Goal: Obtain resource: Download file/media

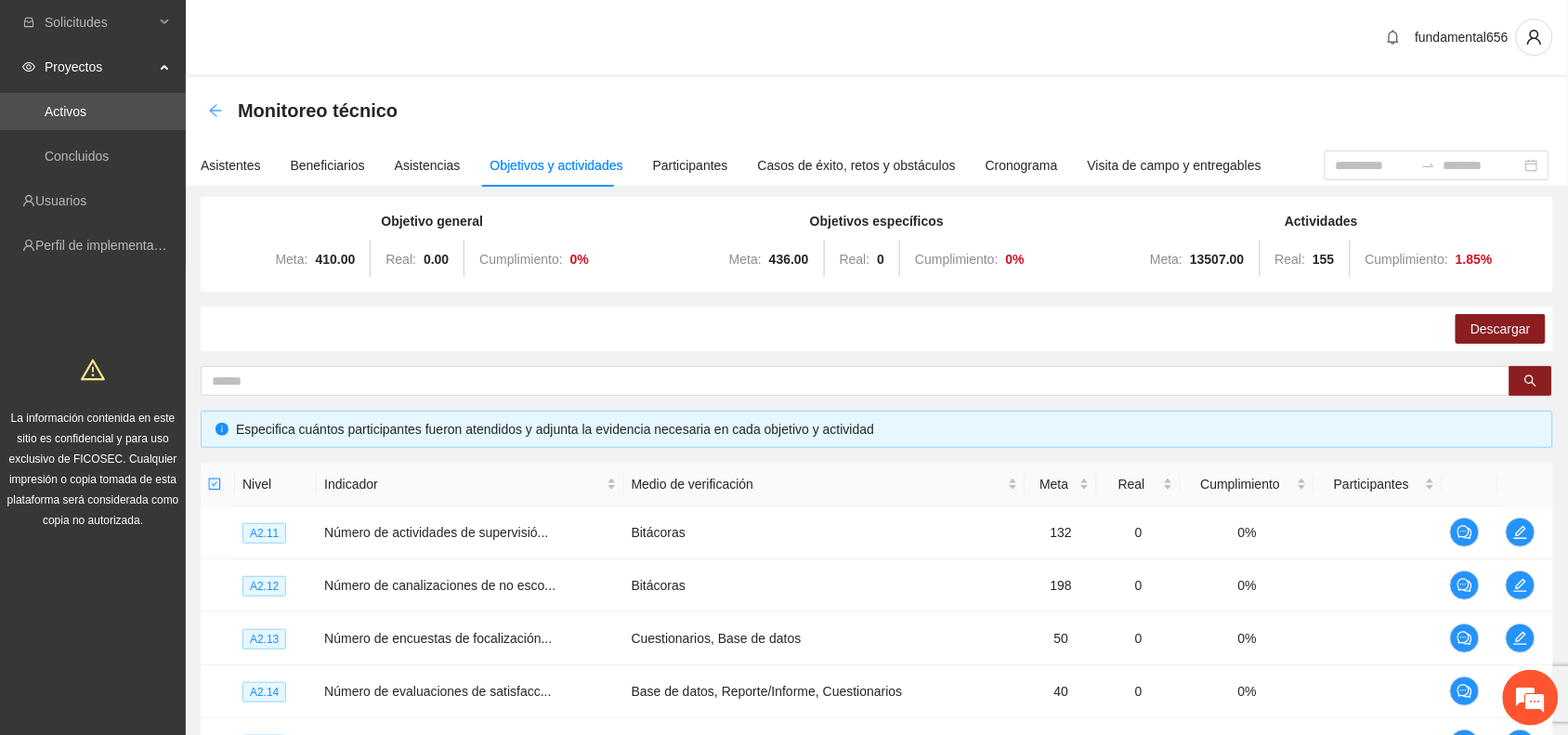
click at [208, 104] on icon "arrow-left" at bounding box center [216, 111] width 15 height 15
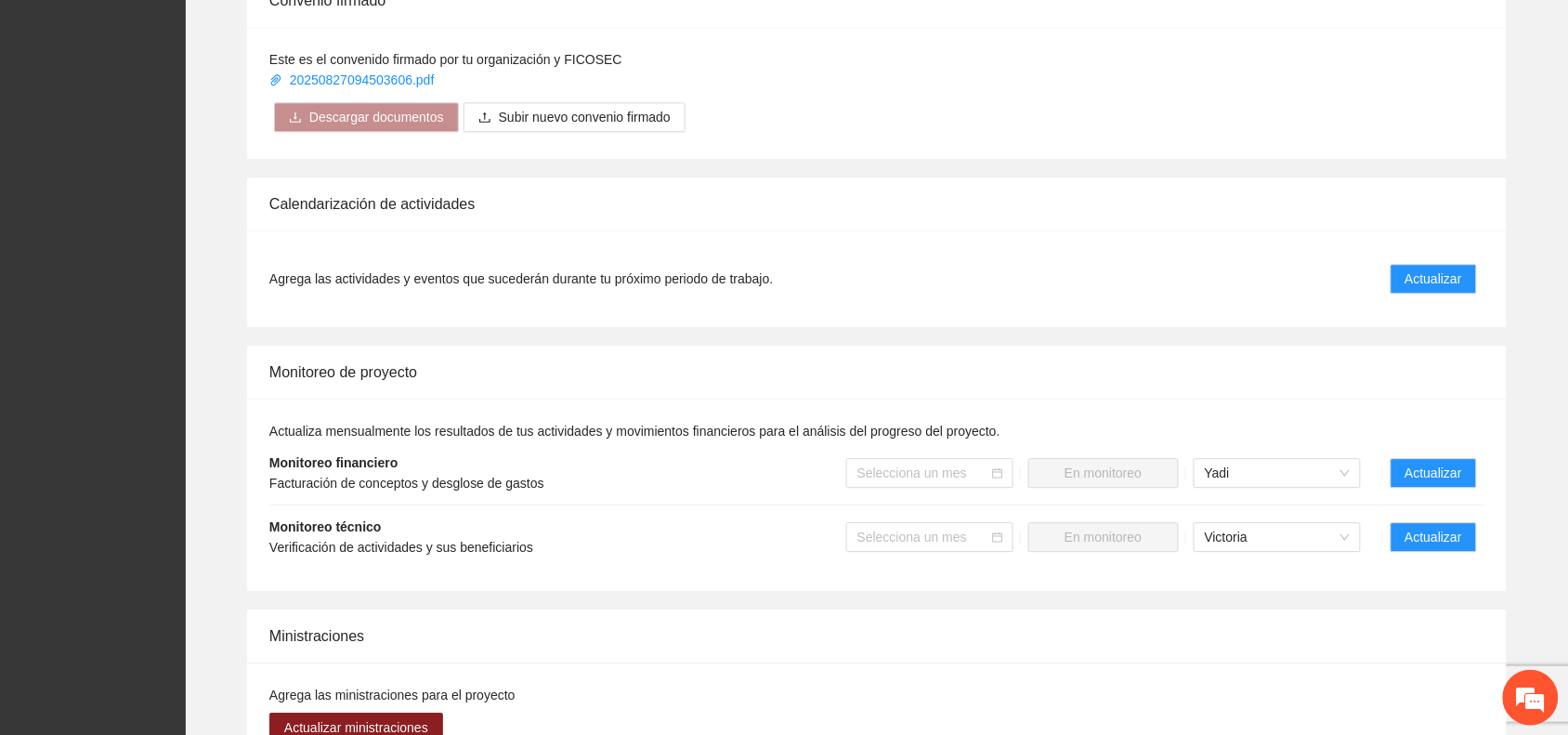
scroll to position [1277, 0]
click at [1433, 531] on span "Actualizar" at bounding box center [1435, 535] width 57 height 21
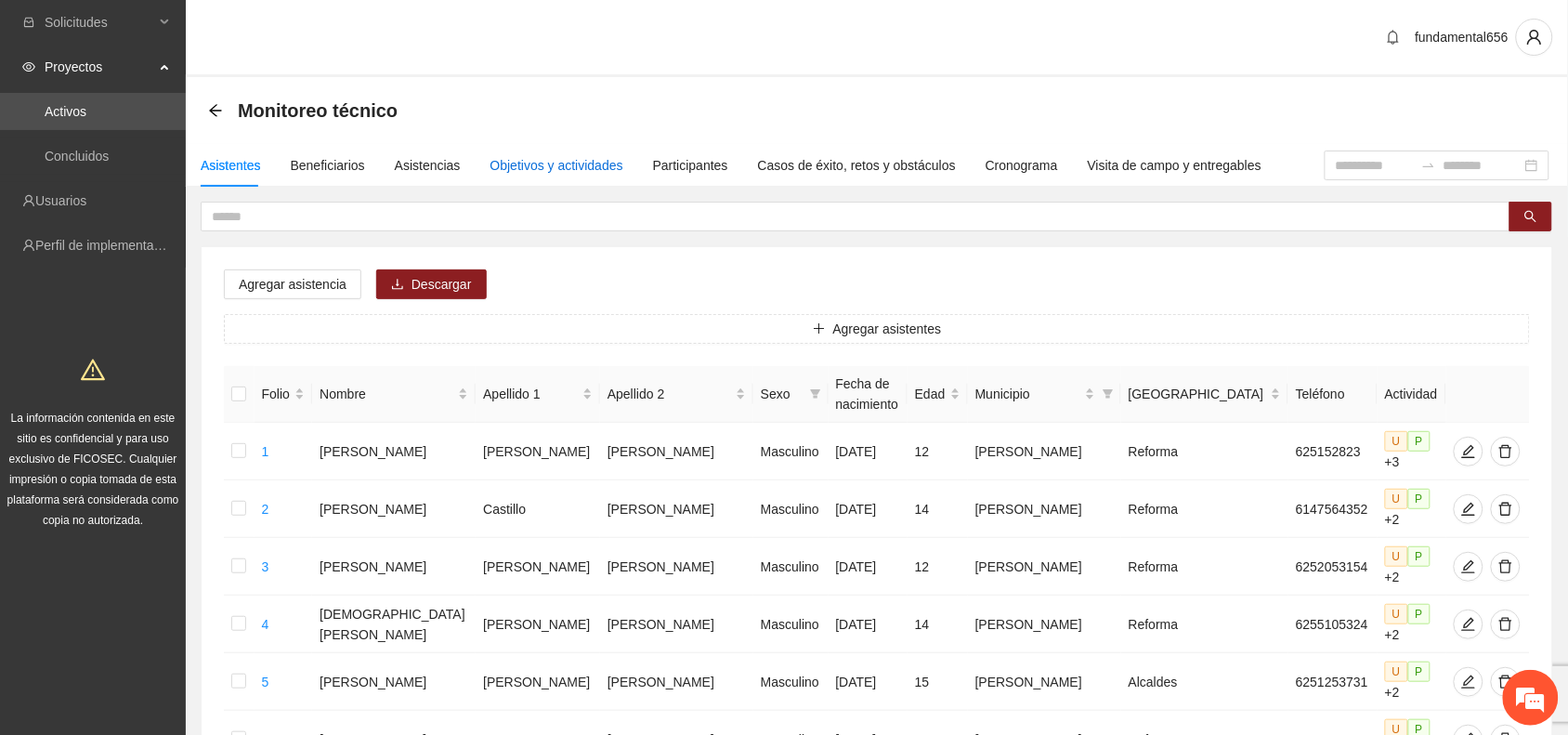
click at [579, 169] on div "Objetivos y actividades" at bounding box center [556, 166] width 132 height 21
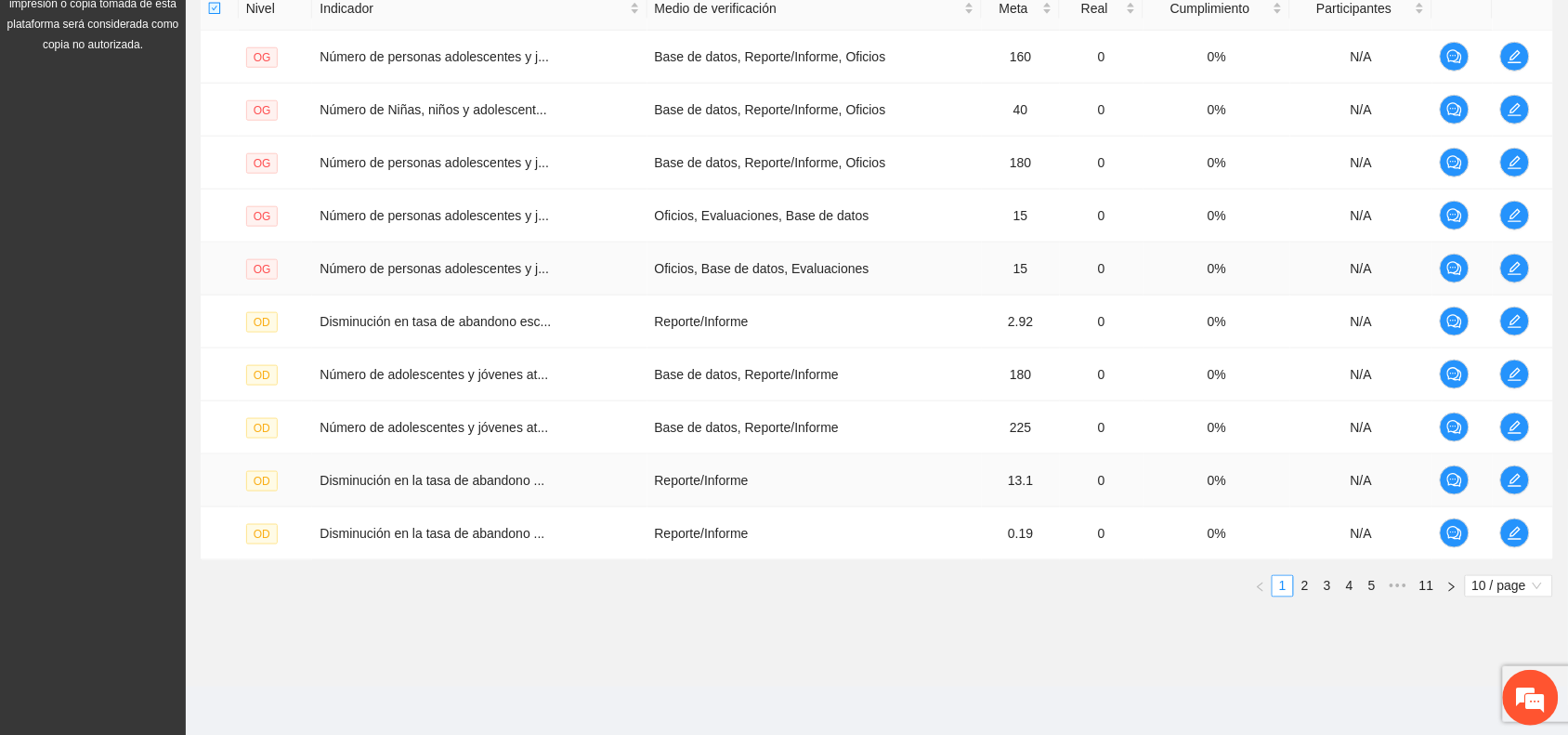
scroll to position [481, 0]
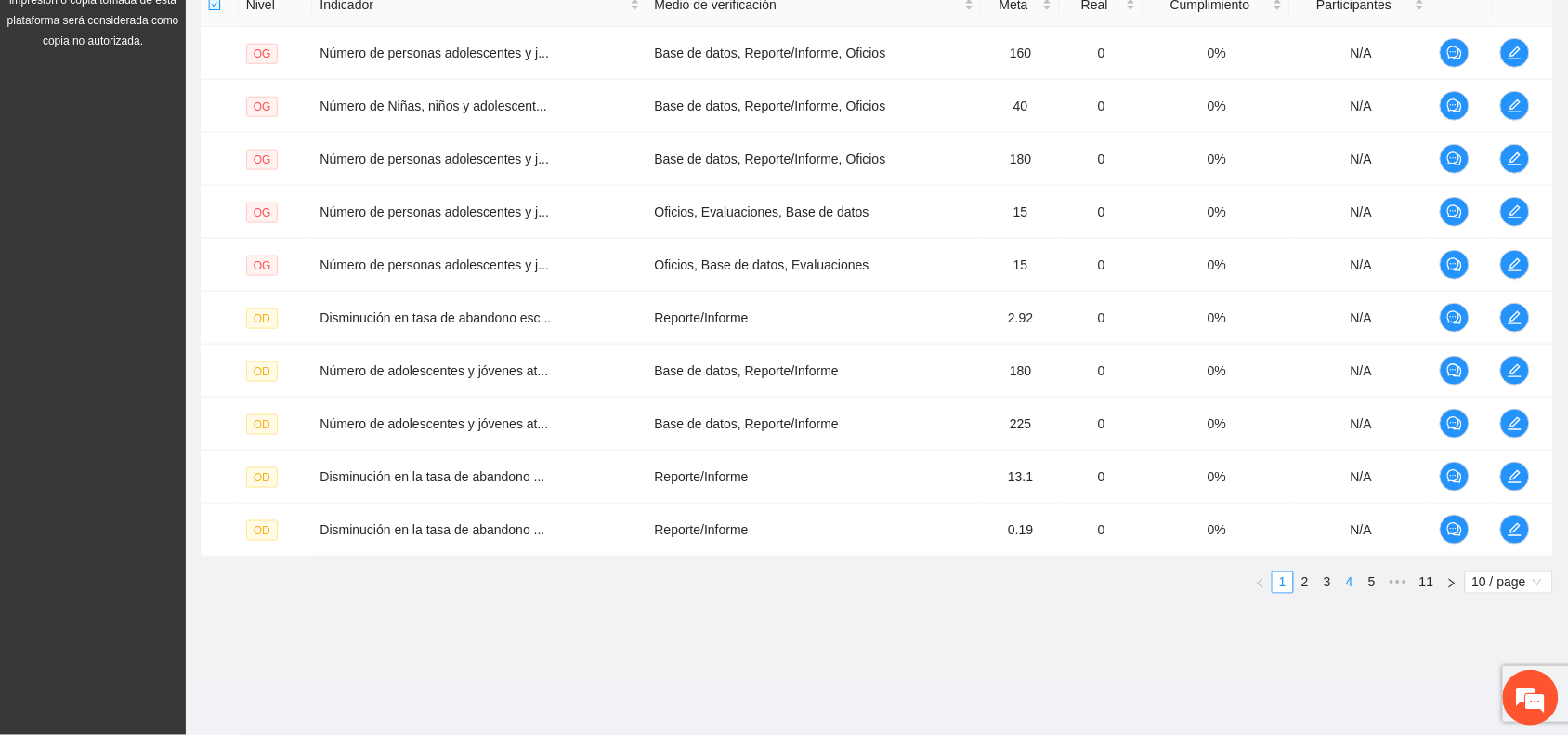
click at [1348, 586] on link "4" at bounding box center [1350, 583] width 21 height 21
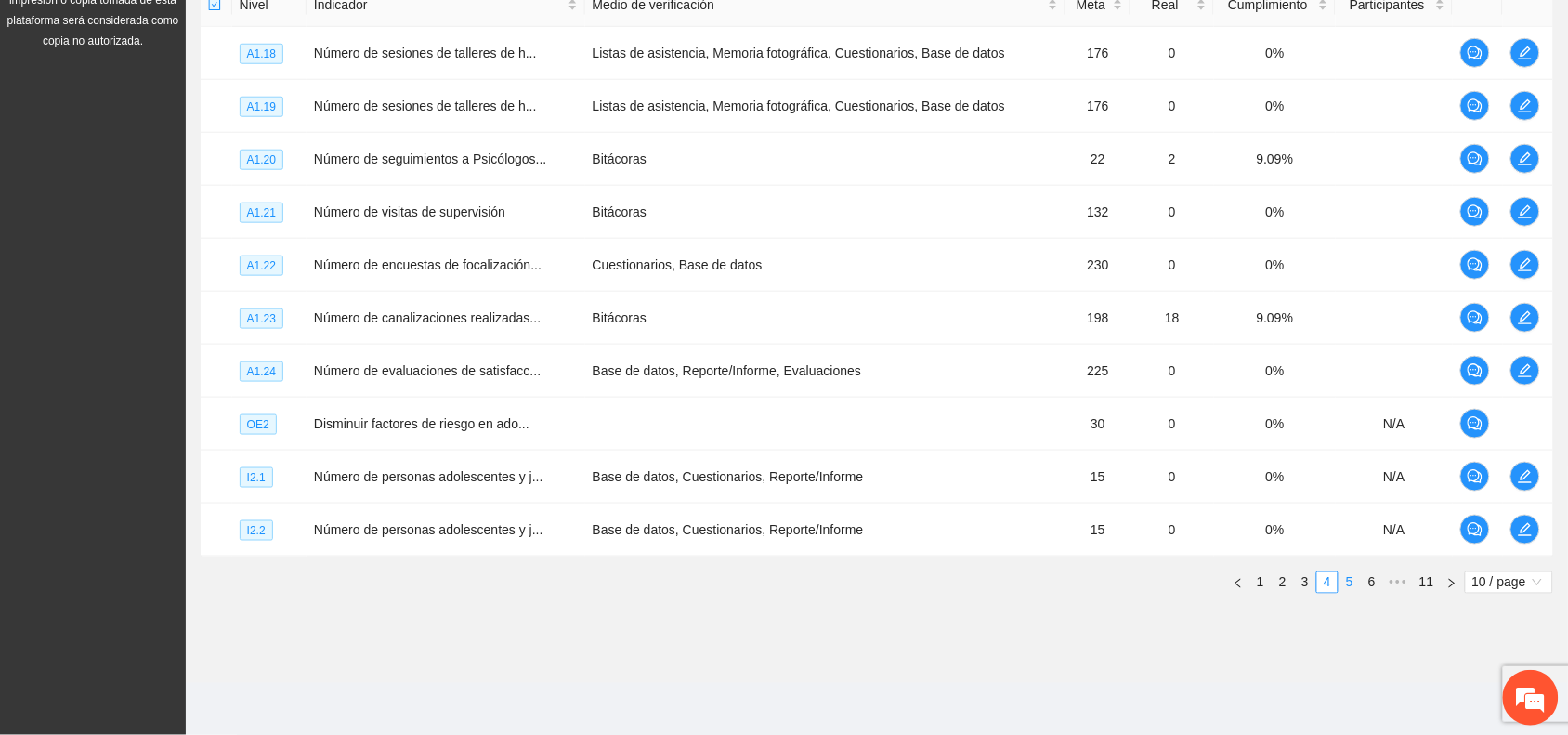
click at [1350, 586] on link "5" at bounding box center [1350, 583] width 21 height 21
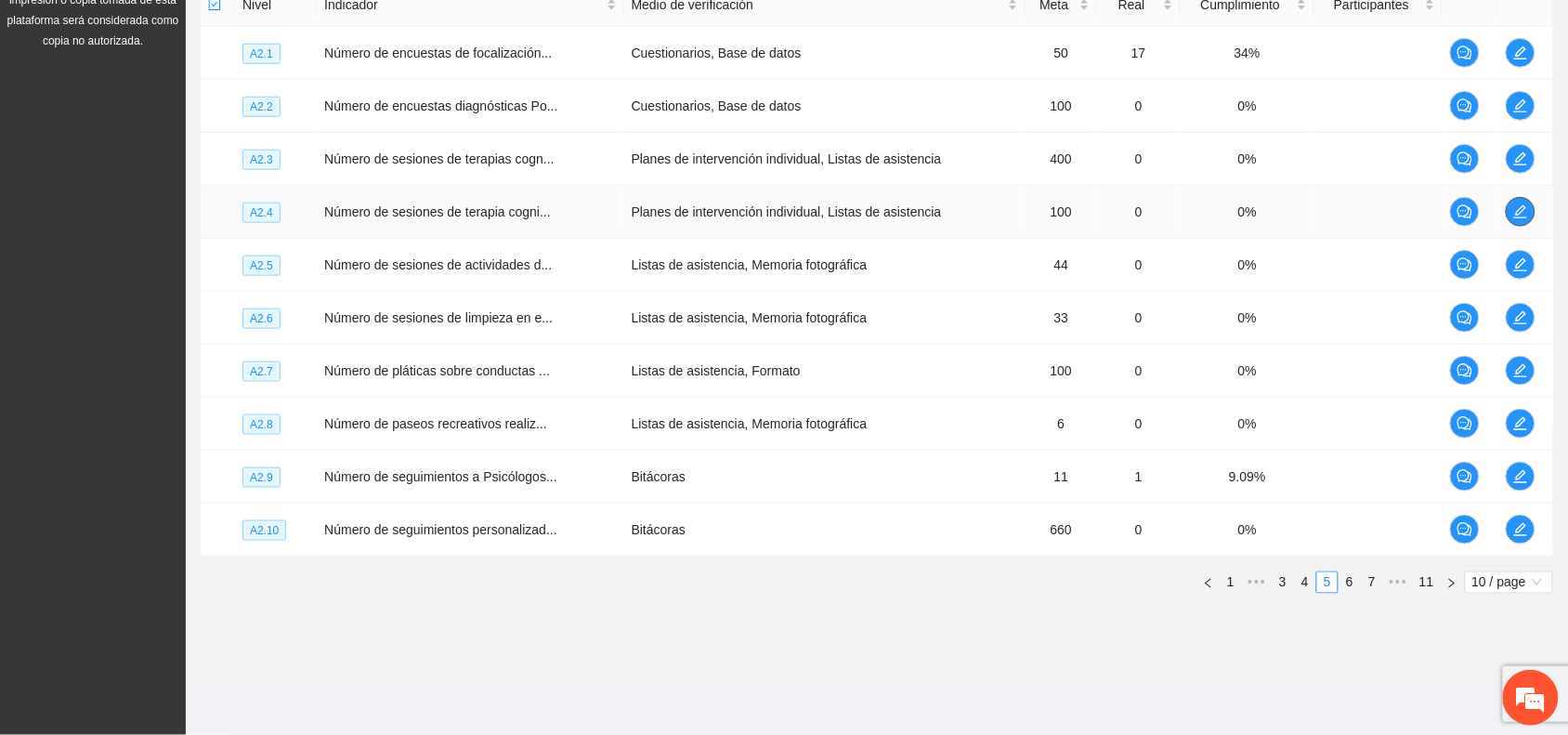
click at [1526, 204] on icon "edit" at bounding box center [1521, 212] width 15 height 15
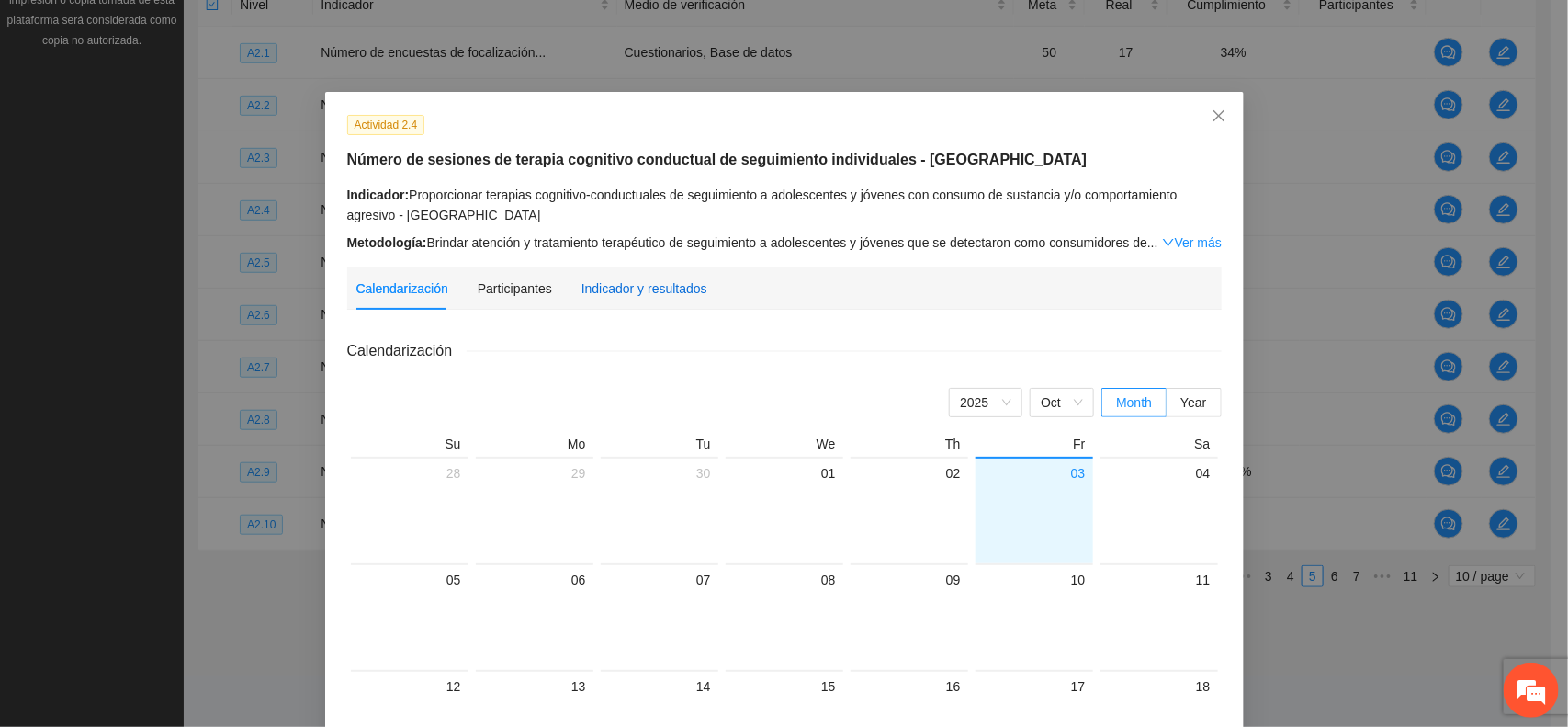
click at [661, 286] on div "Indicador y resultados" at bounding box center [645, 289] width 126 height 21
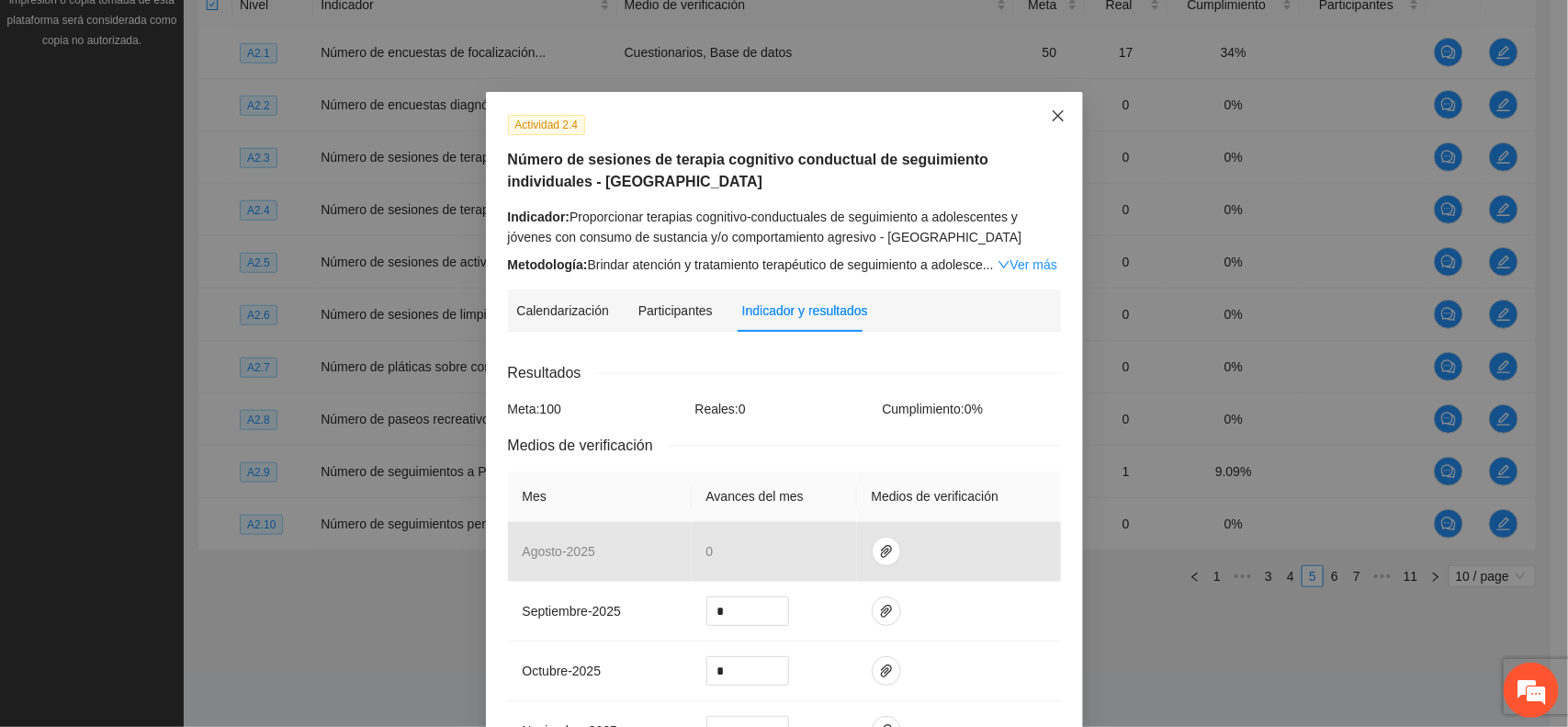
click at [1051, 117] on icon "close" at bounding box center [1058, 116] width 15 height 15
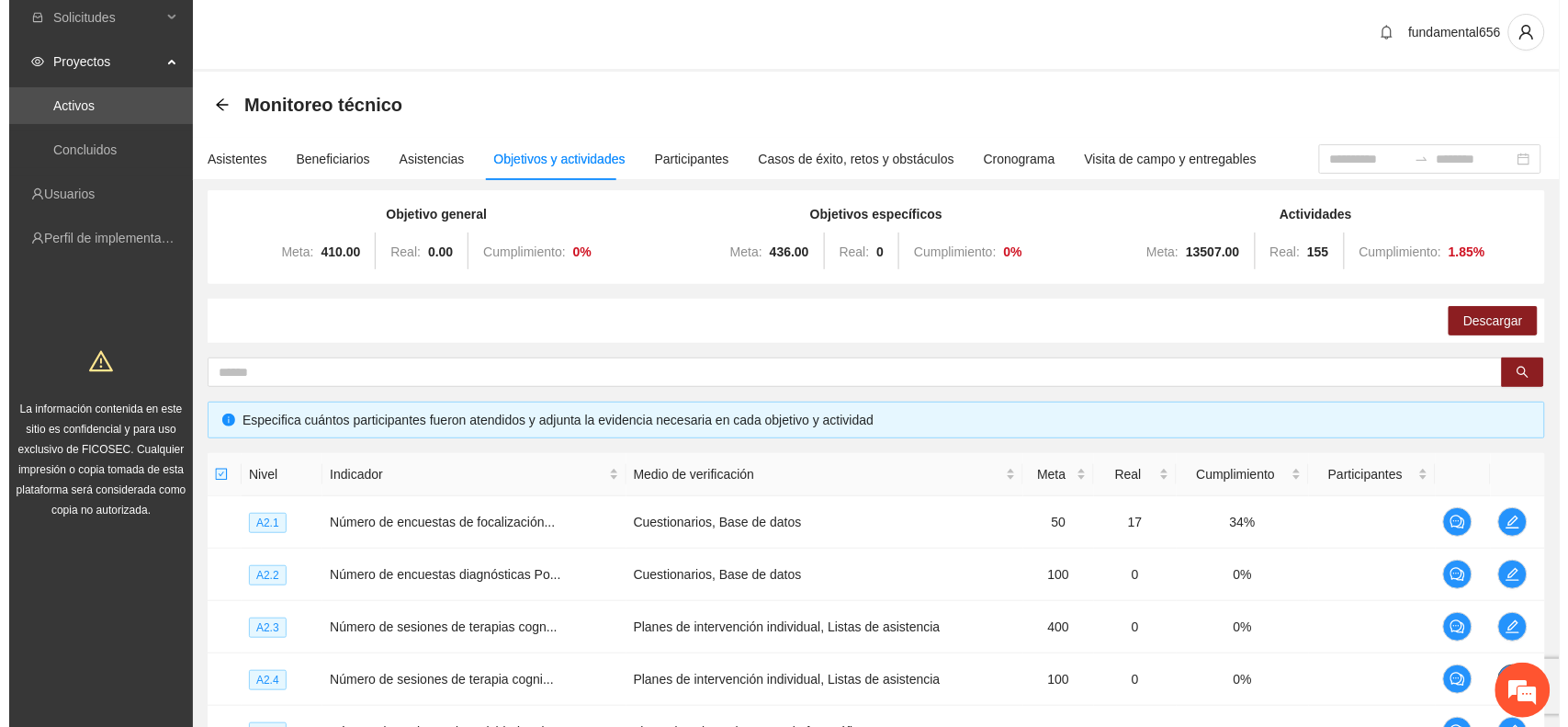
scroll to position [0, 0]
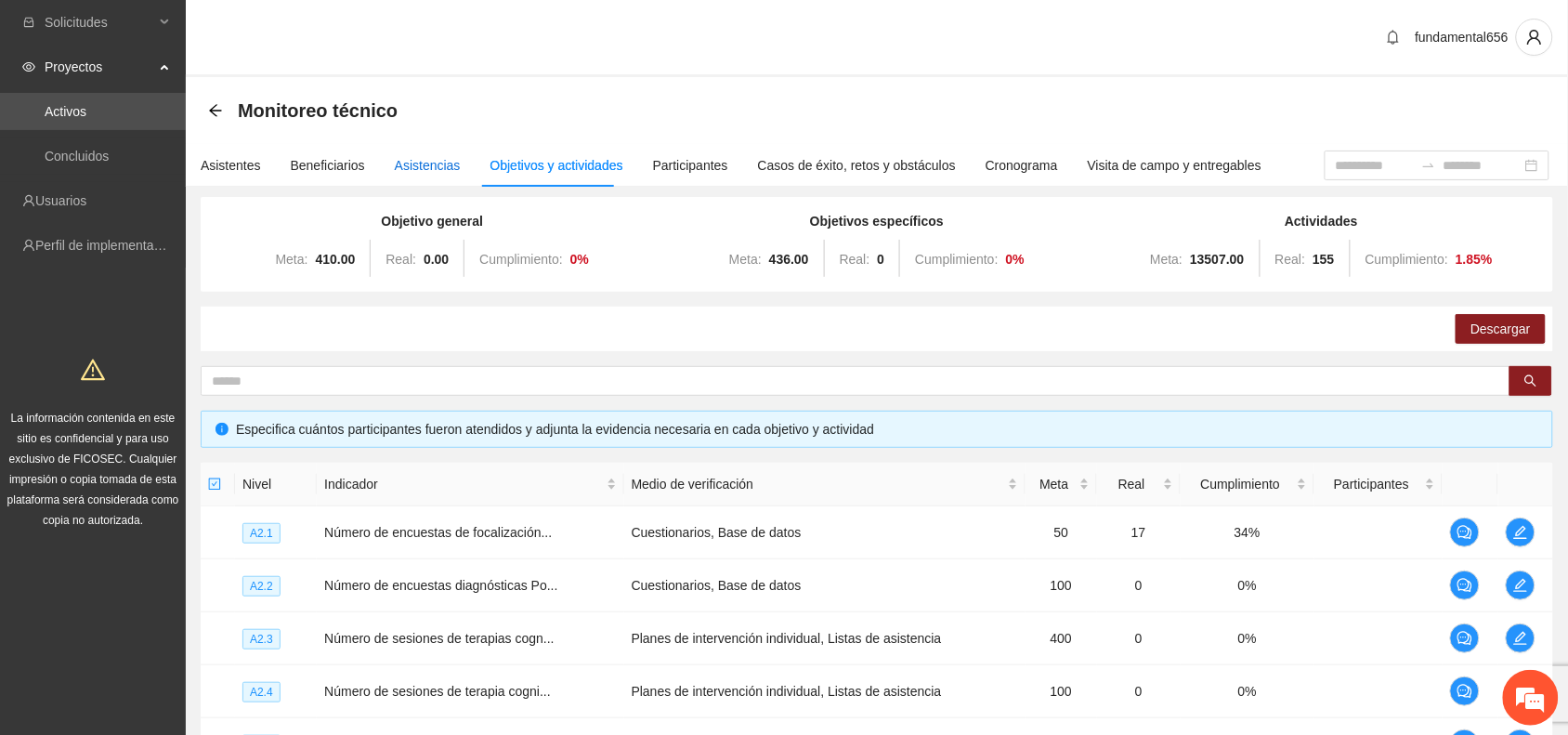
click at [404, 168] on div "Asistencias" at bounding box center [428, 166] width 66 height 21
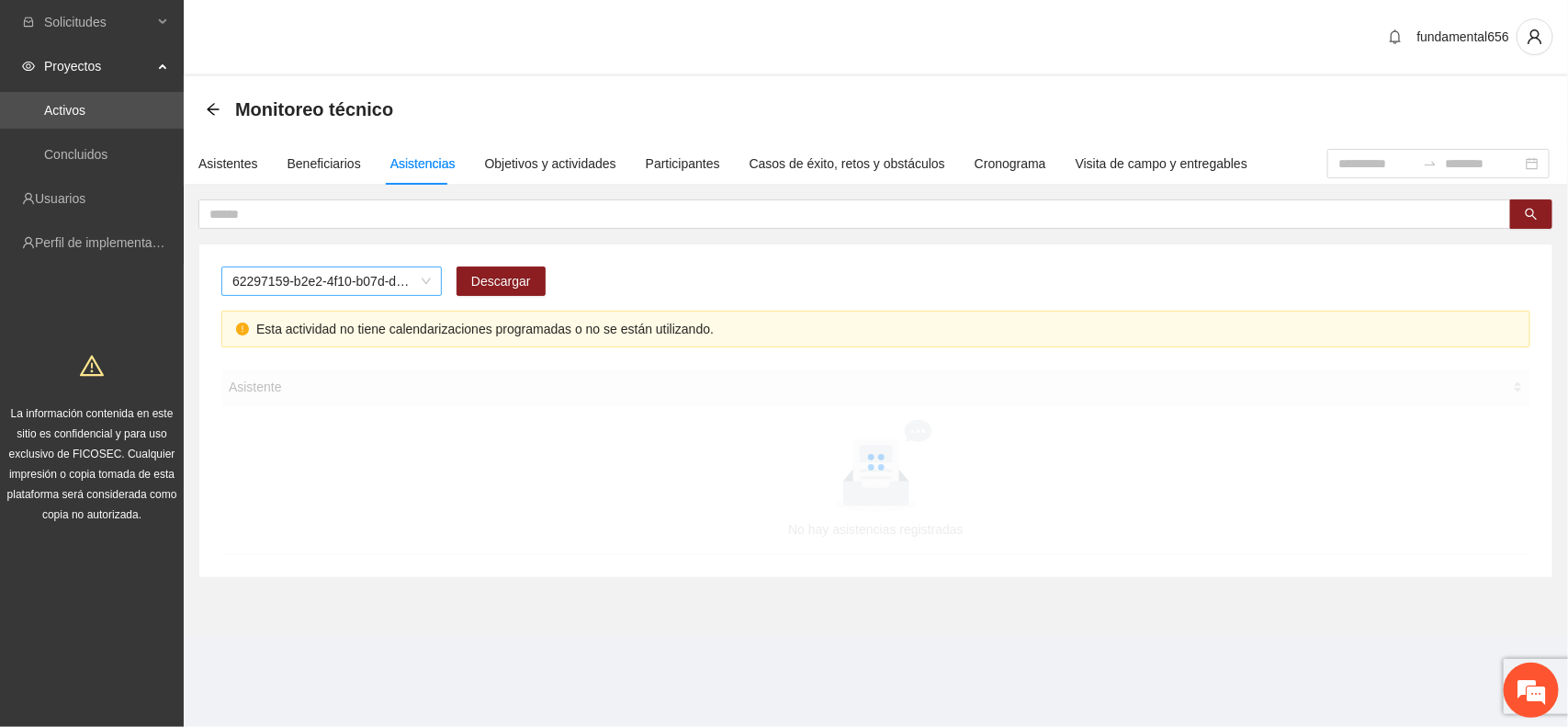
click at [304, 282] on span "62297159-b2e2-4f10-b07d-d906bffe63ea" at bounding box center [331, 281] width 198 height 27
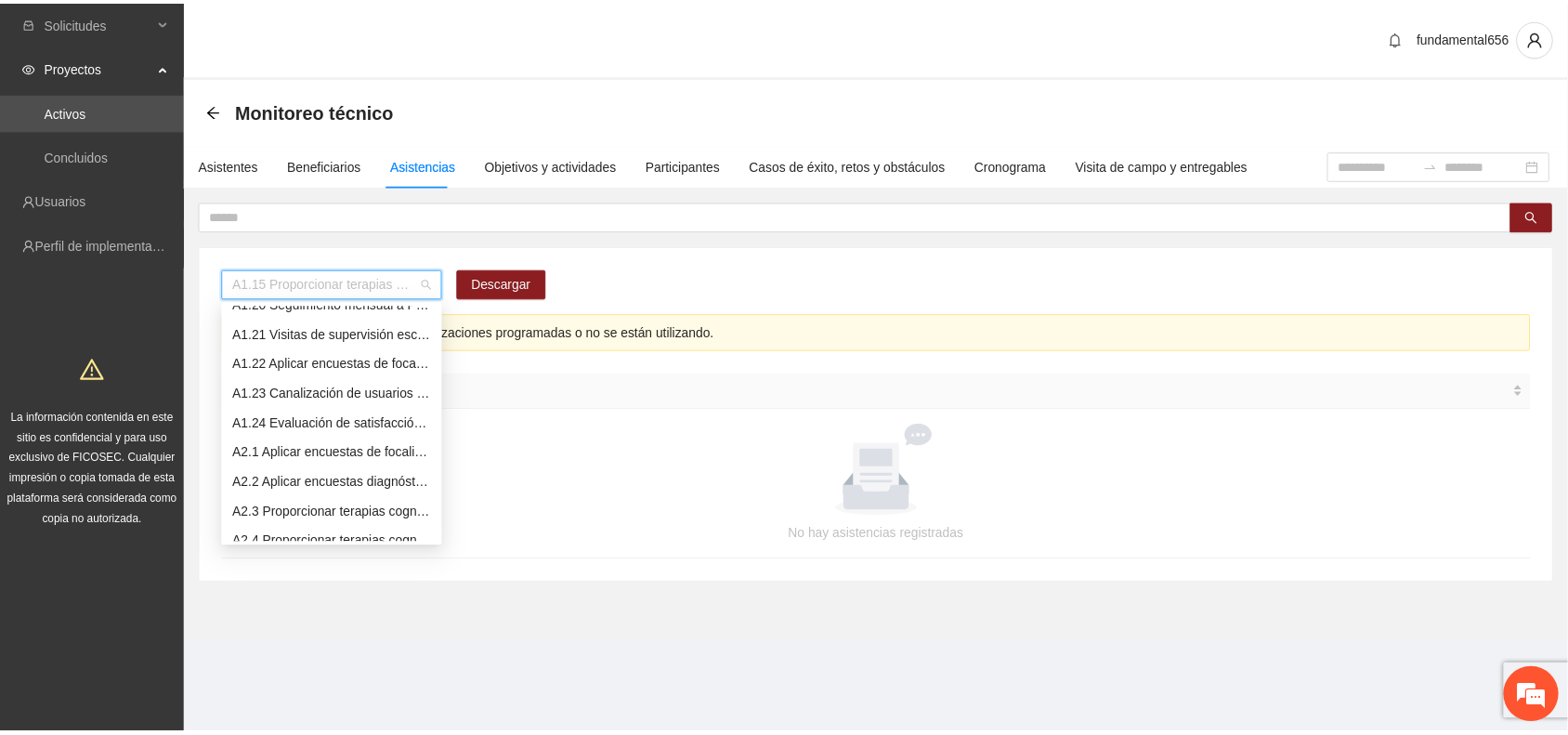
scroll to position [696, 0]
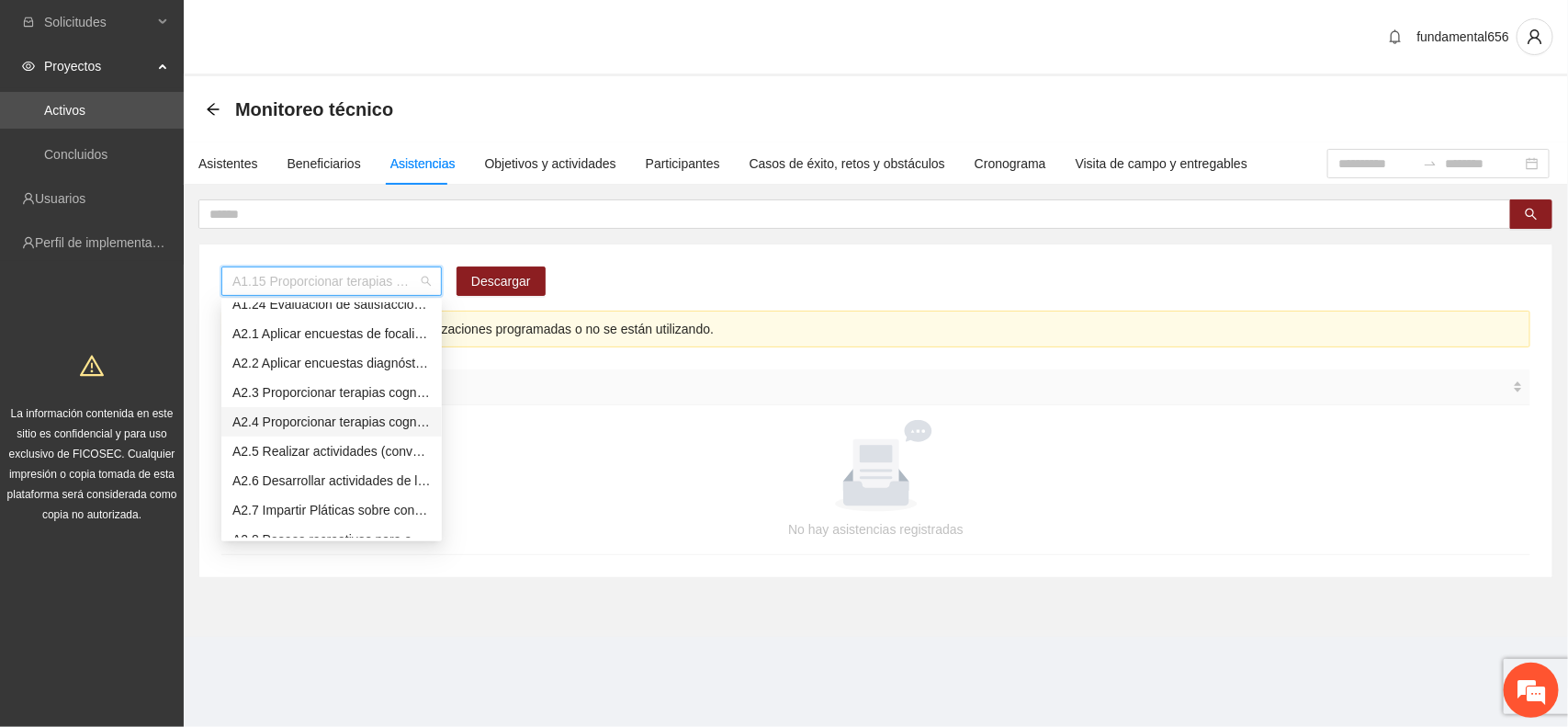
click at [298, 428] on div "A2.4 Proporcionar terapias cognitivo-conductuales de seguimiento a adolescentes…" at bounding box center [331, 422] width 198 height 21
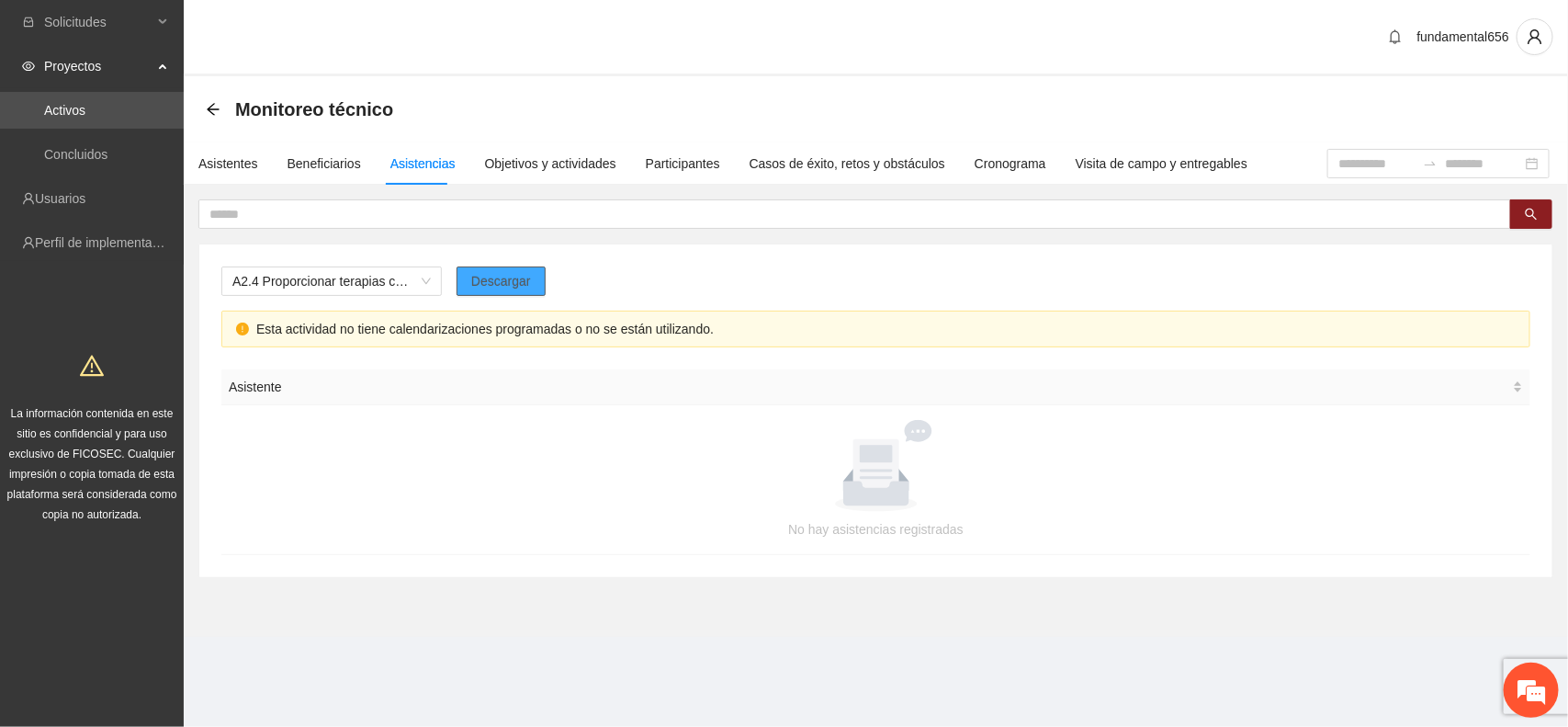
click at [499, 284] on span "Descargar" at bounding box center [501, 282] width 60 height 21
click at [963, 458] on div at bounding box center [876, 466] width 1265 height 92
click at [328, 283] on span "A2.4 Proporcionar terapias cognitivo-conductuales de seguimiento a adolescentes…" at bounding box center [331, 281] width 198 height 27
click at [214, 104] on icon "arrow-left" at bounding box center [213, 109] width 15 height 15
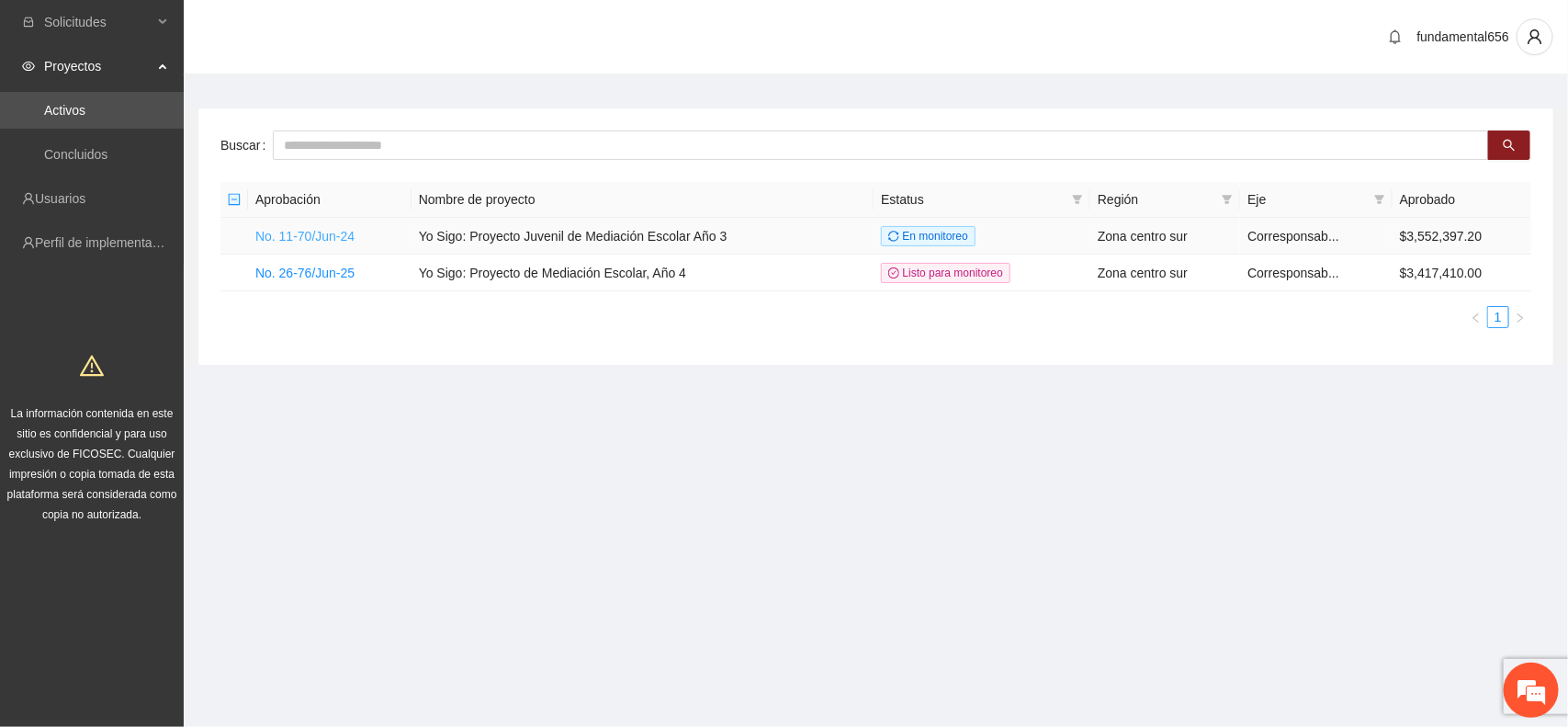
click at [310, 237] on link "No. 11-70/Jun-24" at bounding box center [305, 236] width 99 height 15
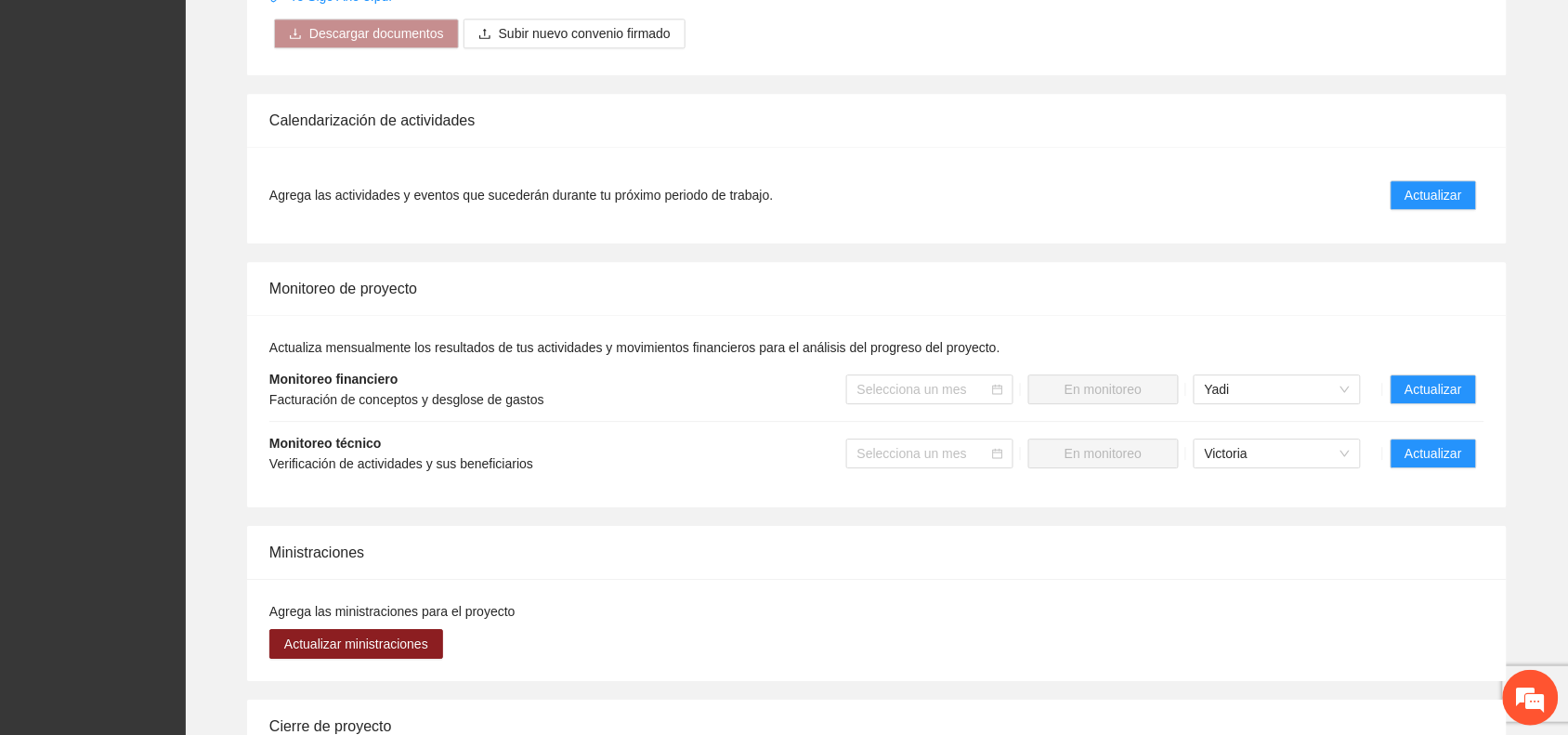
scroll to position [1393, 0]
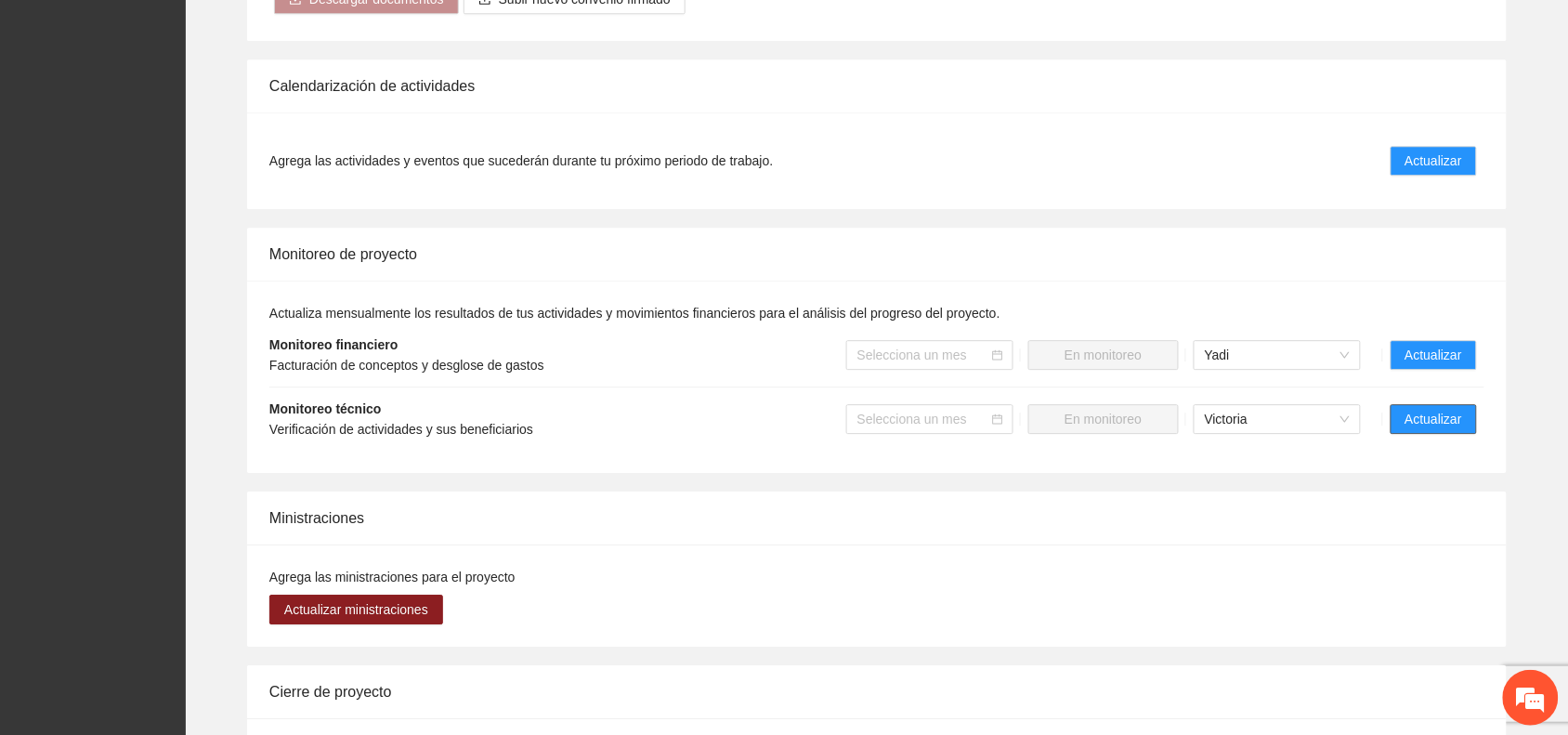
click at [1408, 409] on span "Actualizar" at bounding box center [1435, 419] width 57 height 21
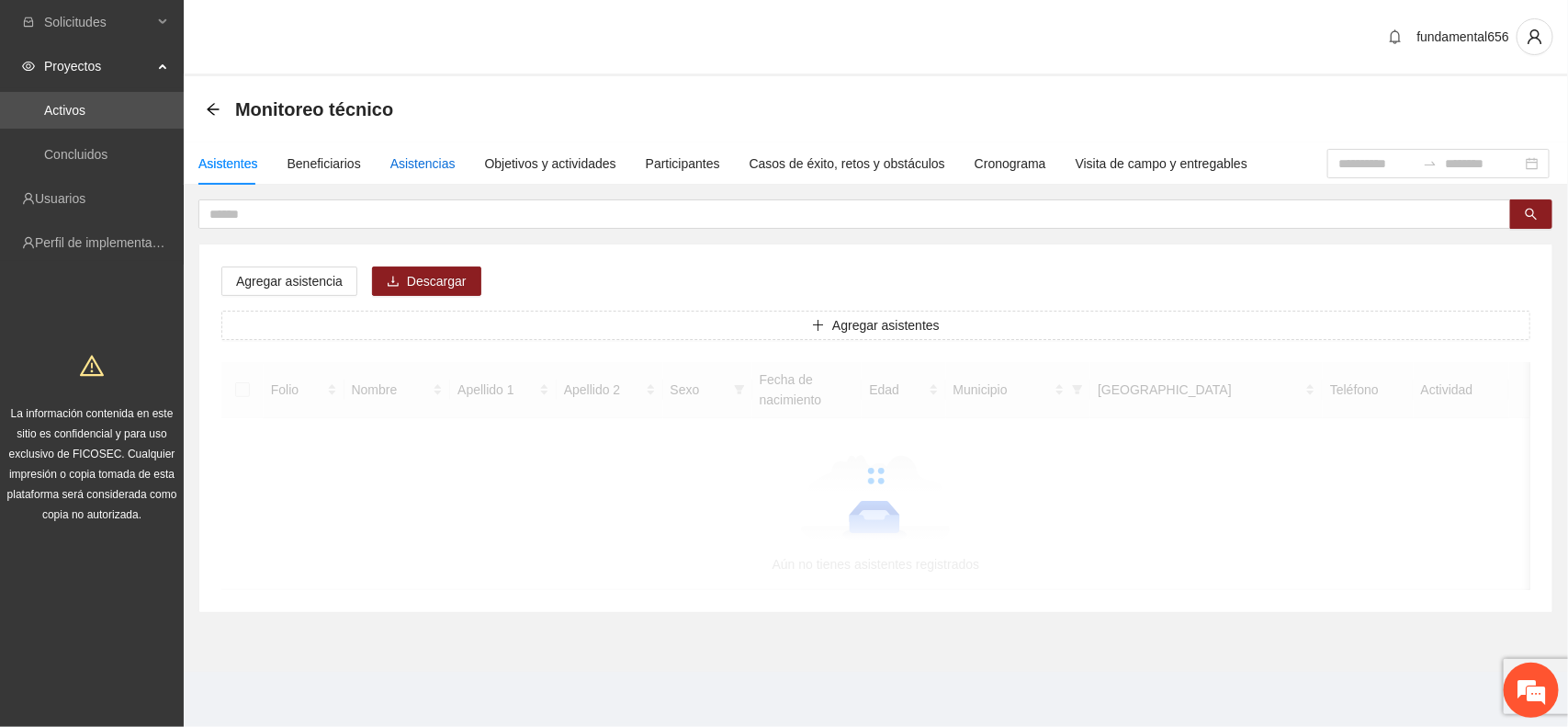
click at [441, 162] on div "Asistencias" at bounding box center [423, 164] width 65 height 21
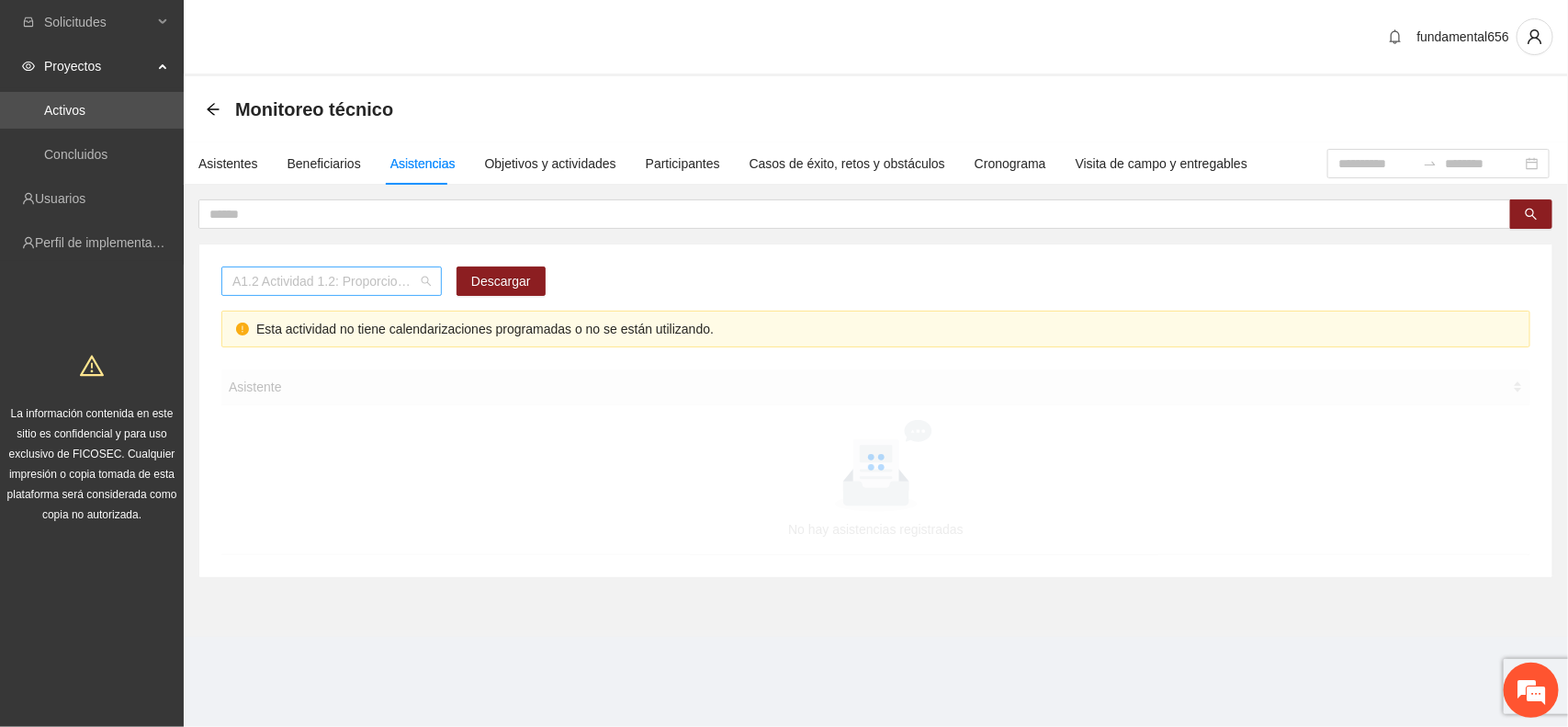
click at [312, 283] on span "A1.2 Actividad 1.2: Proporcionar terapias cognitivo-conductuales a adolescentes…" at bounding box center [331, 281] width 198 height 27
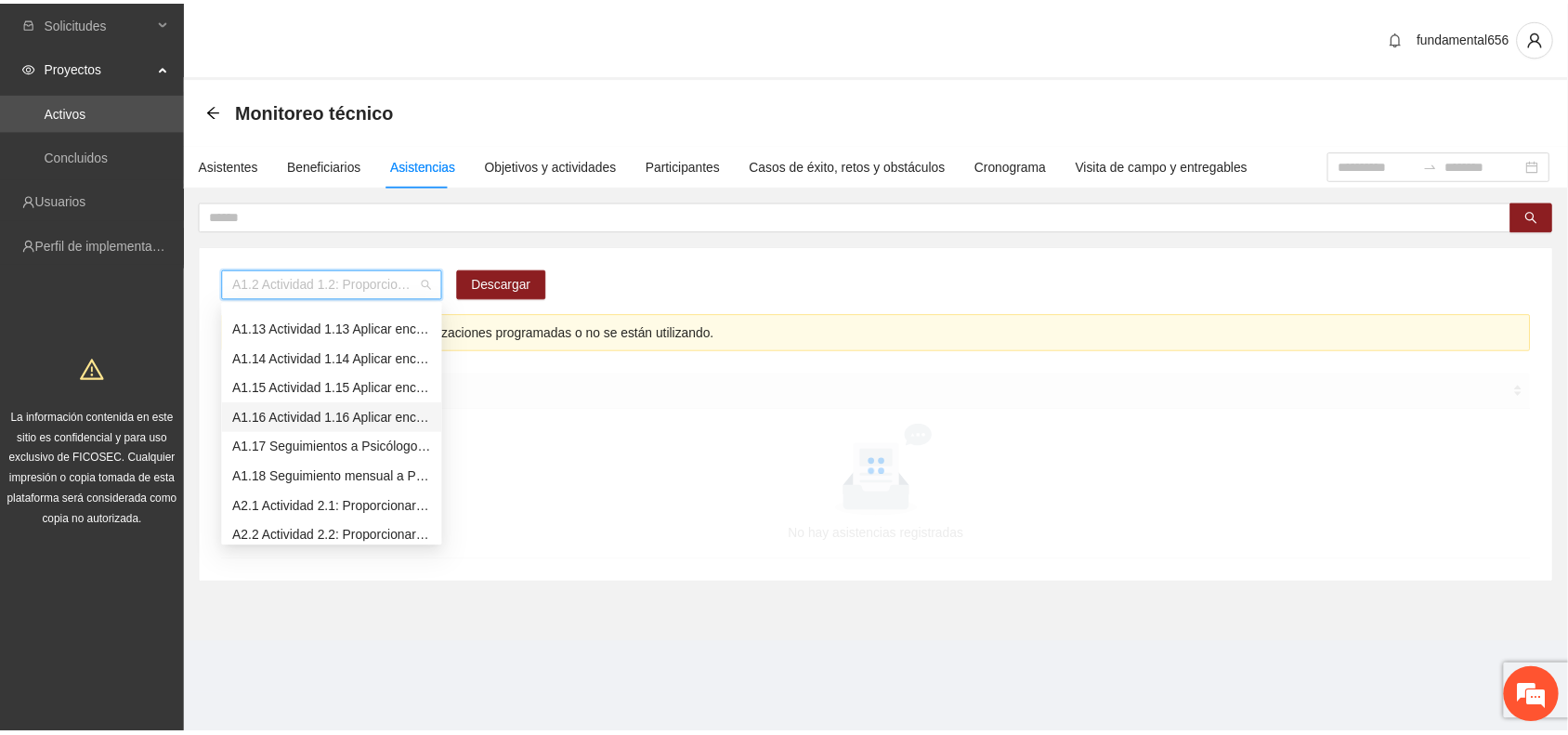
scroll to position [581, 0]
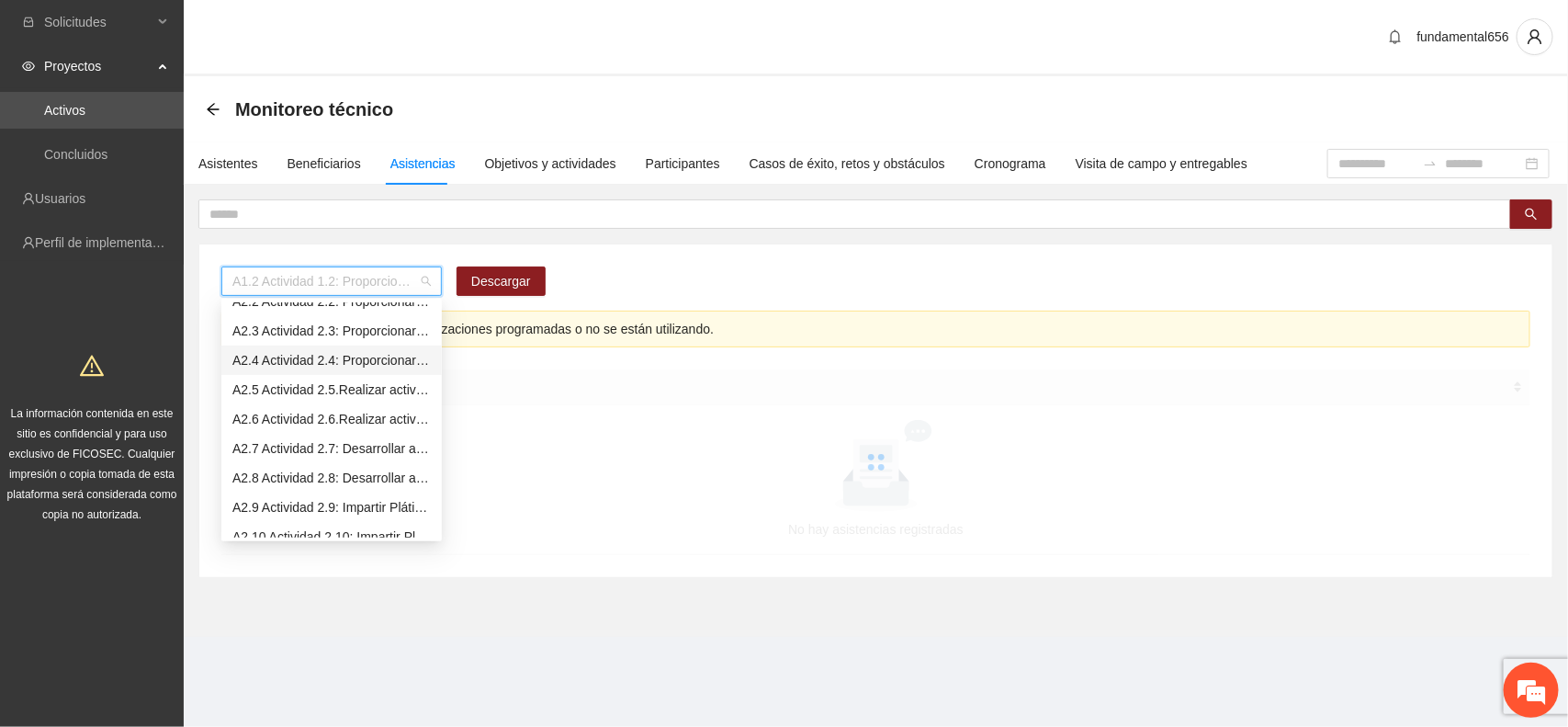
click at [297, 365] on div "A2.4 Actividad 2.4: Proporcionar terapias cognitivo-conductuales de seguimiento…" at bounding box center [331, 360] width 198 height 21
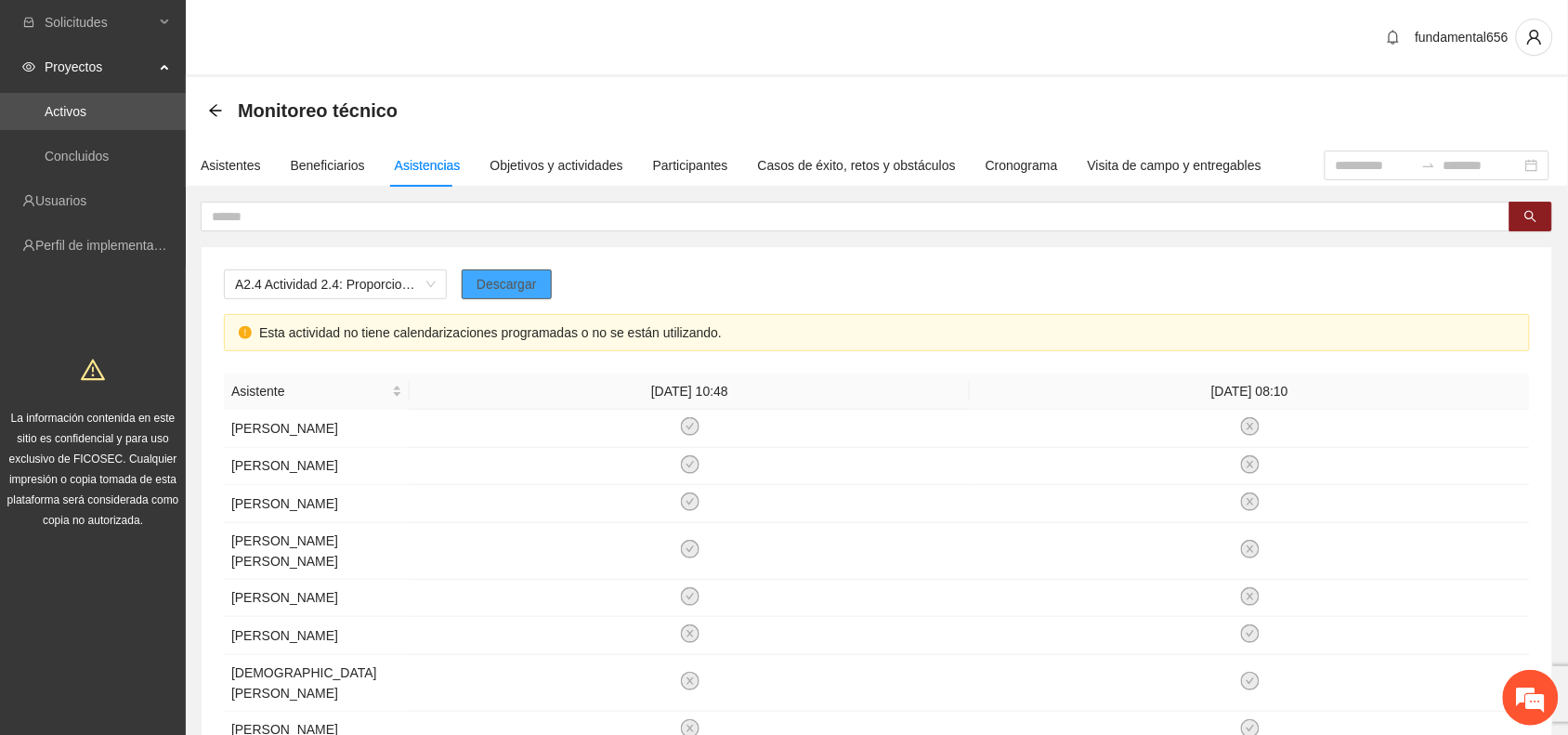
click at [532, 282] on span "Descargar" at bounding box center [507, 285] width 61 height 21
